Goal: Transaction & Acquisition: Purchase product/service

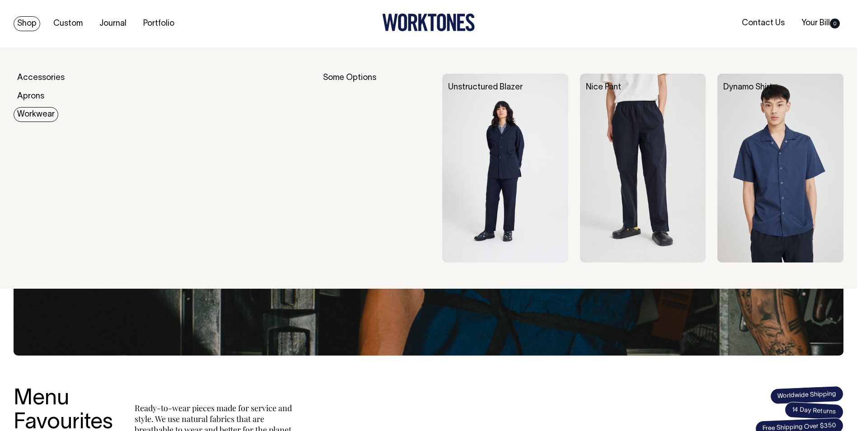
click at [47, 113] on link "Workwear" at bounding box center [36, 114] width 45 height 15
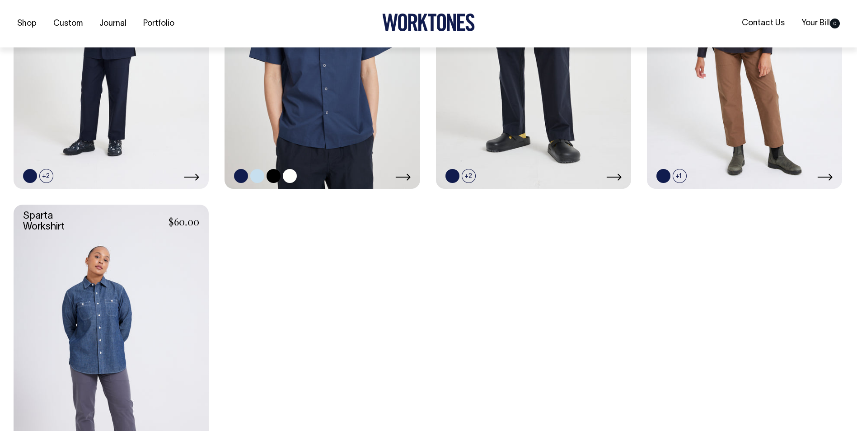
scroll to position [406, 0]
click at [63, 174] on link at bounding box center [63, 175] width 14 height 14
